Goal: Information Seeking & Learning: Learn about a topic

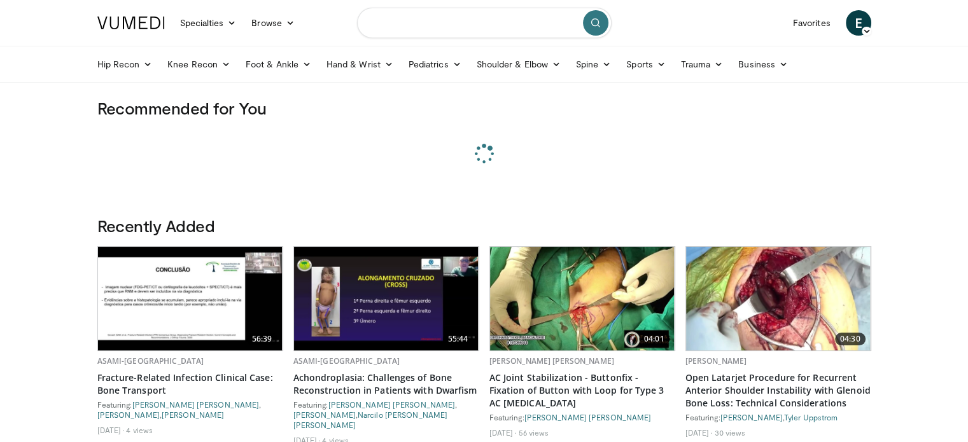
click at [441, 28] on input "Search topics, interventions" at bounding box center [484, 23] width 255 height 31
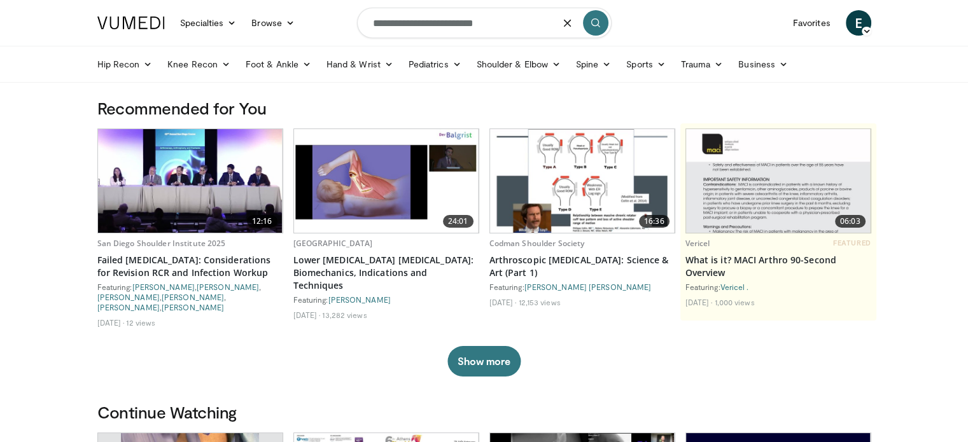
type input "**********"
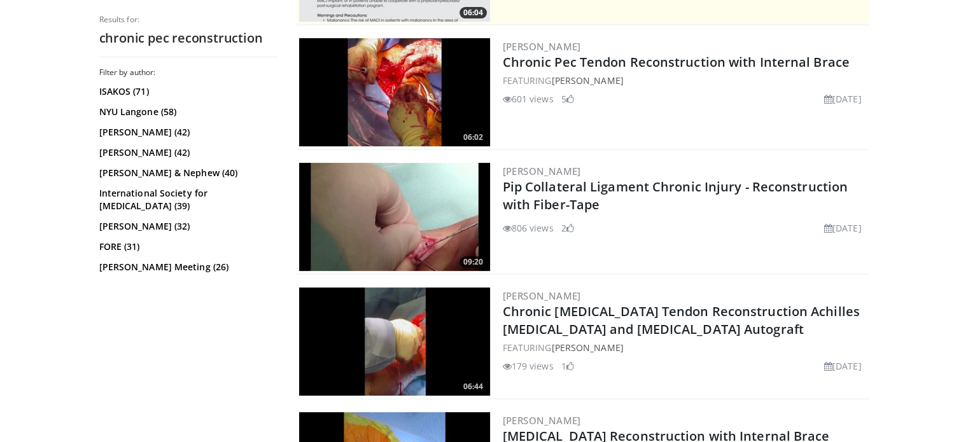
scroll to position [186, 0]
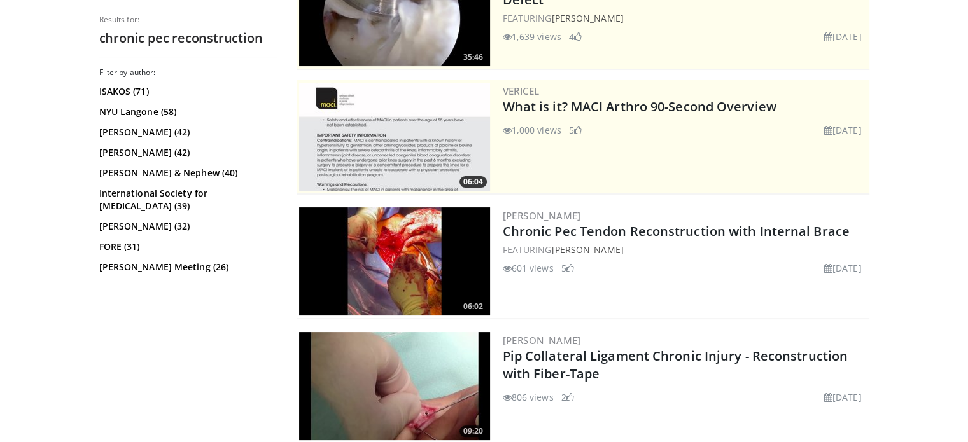
click at [430, 249] on img at bounding box center [394, 262] width 191 height 108
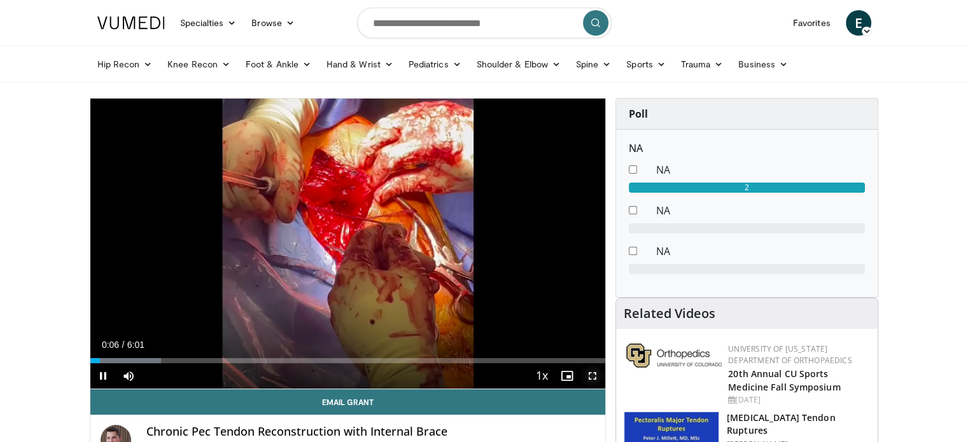
click at [594, 381] on span "Video Player" at bounding box center [592, 375] width 25 height 25
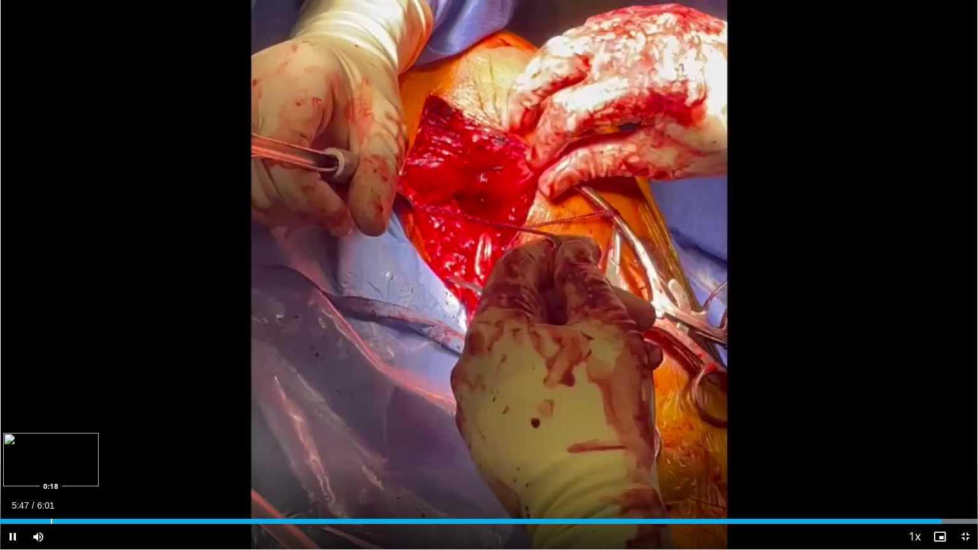
click at [51, 442] on div "Loaded : 100.00% 5:47 0:18" at bounding box center [489, 518] width 978 height 12
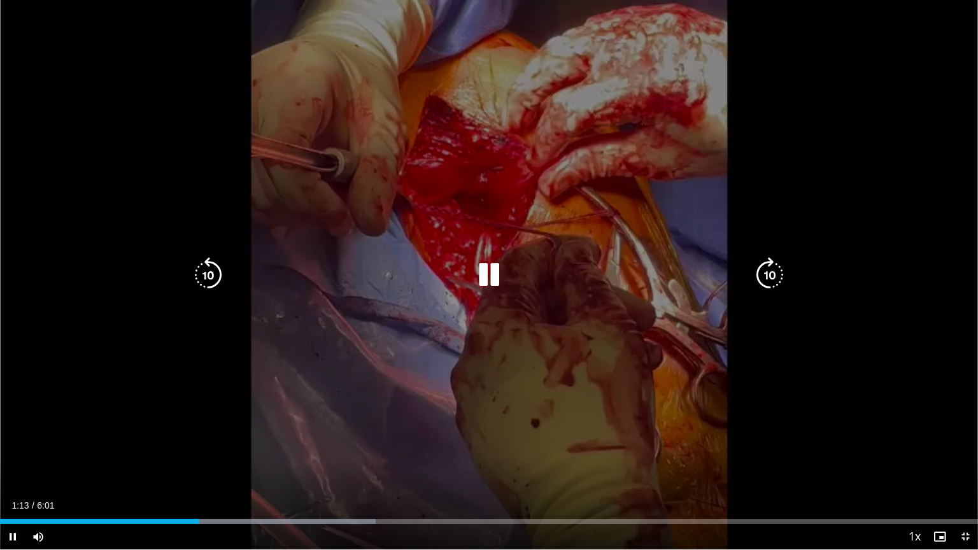
click at [474, 281] on icon "Video Player" at bounding box center [489, 275] width 36 height 36
